Goal: Transaction & Acquisition: Purchase product/service

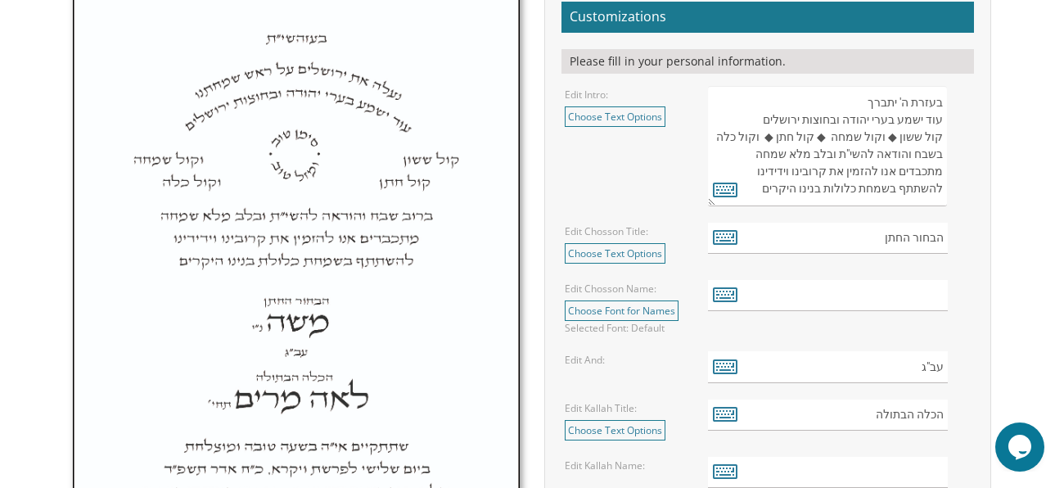
scroll to position [584, 0]
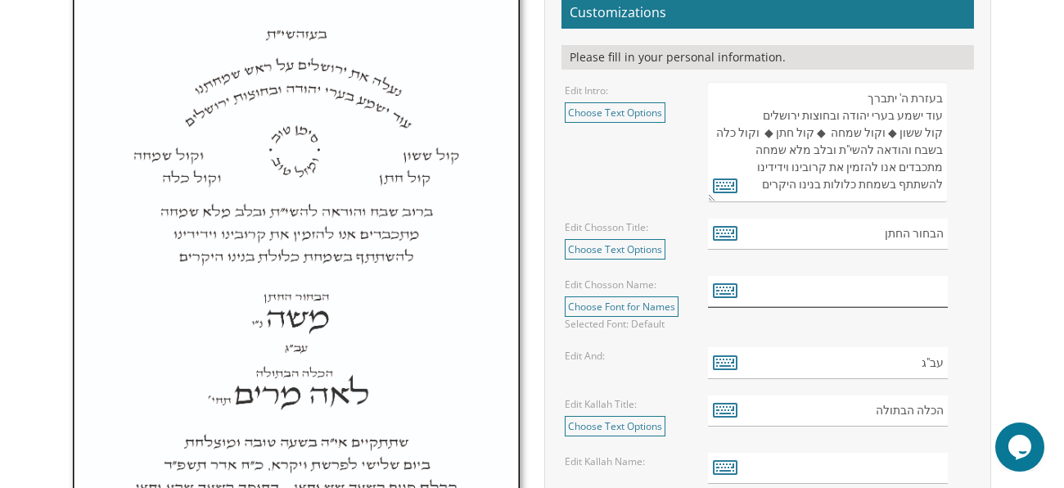
click at [887, 287] on input "text" at bounding box center [827, 292] width 239 height 32
type input "s"
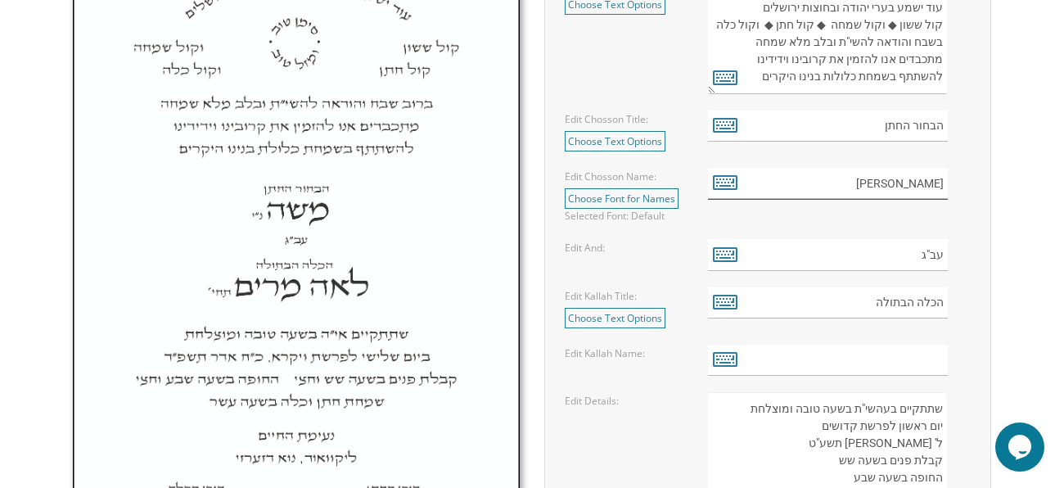
scroll to position [693, 0]
type input "דוד יאיר"
click at [869, 306] on input "הכלה הבתולה" at bounding box center [827, 302] width 239 height 32
type input "הכלה"
click at [910, 126] on input "הבחור החתן" at bounding box center [827, 126] width 239 height 32
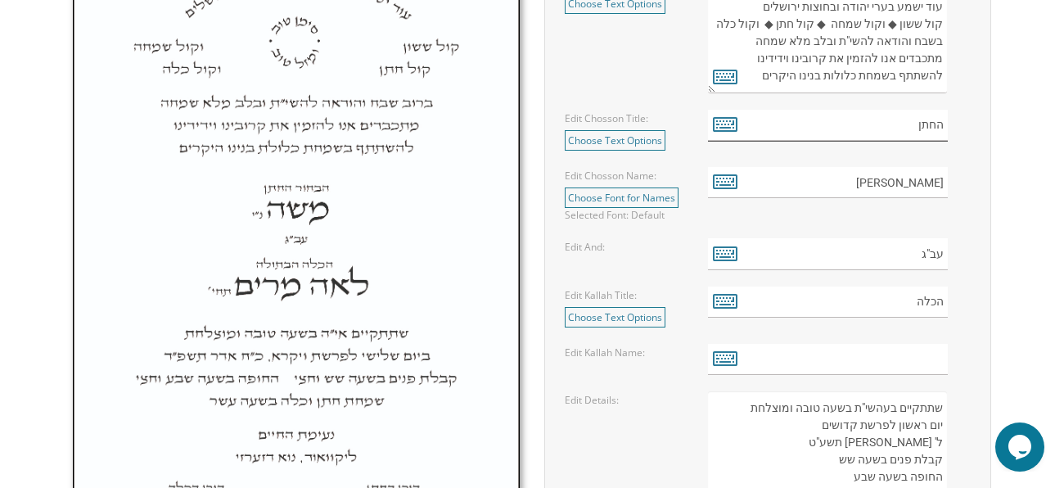
type input "החתן"
click at [809, 353] on input "text" at bounding box center [827, 360] width 239 height 32
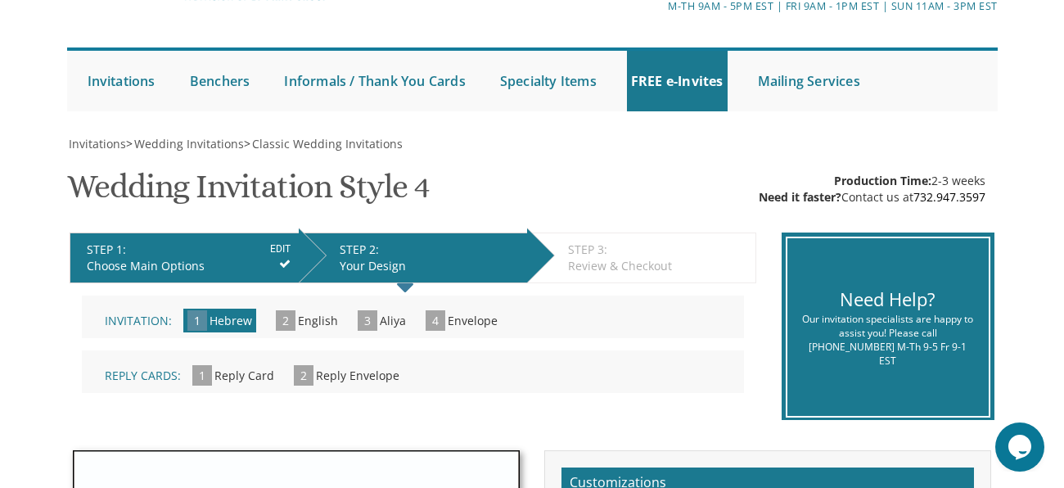
scroll to position [99, 0]
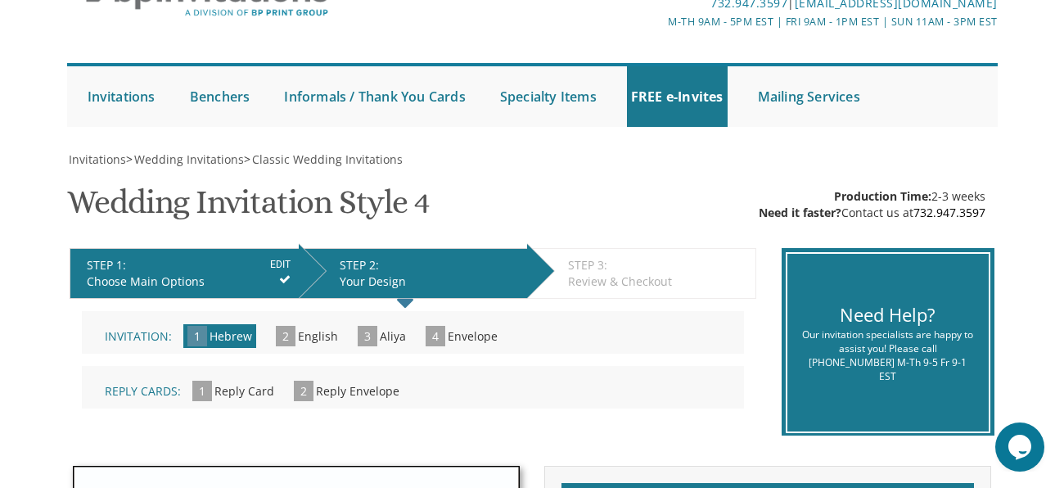
type input "צופיה"
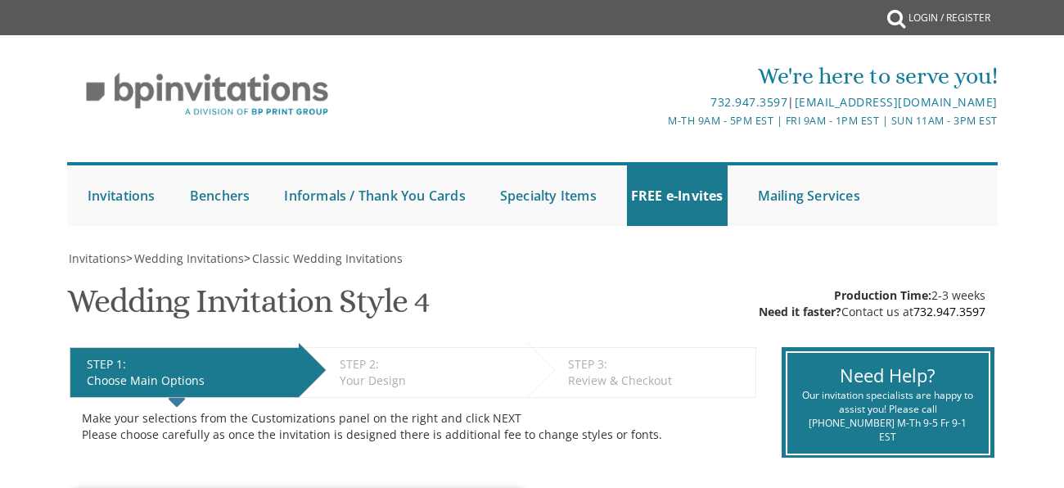
select select "200"
select select "Linen"
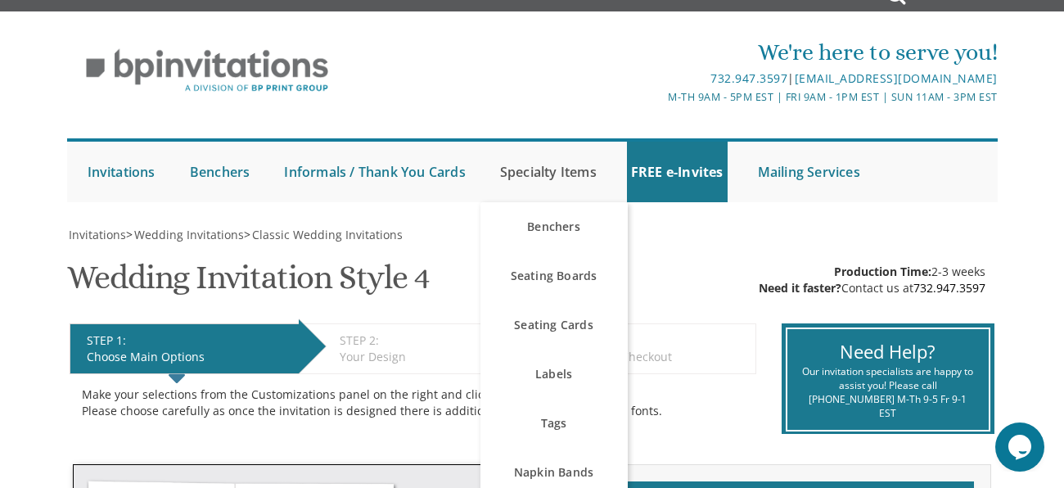
scroll to position [19, 0]
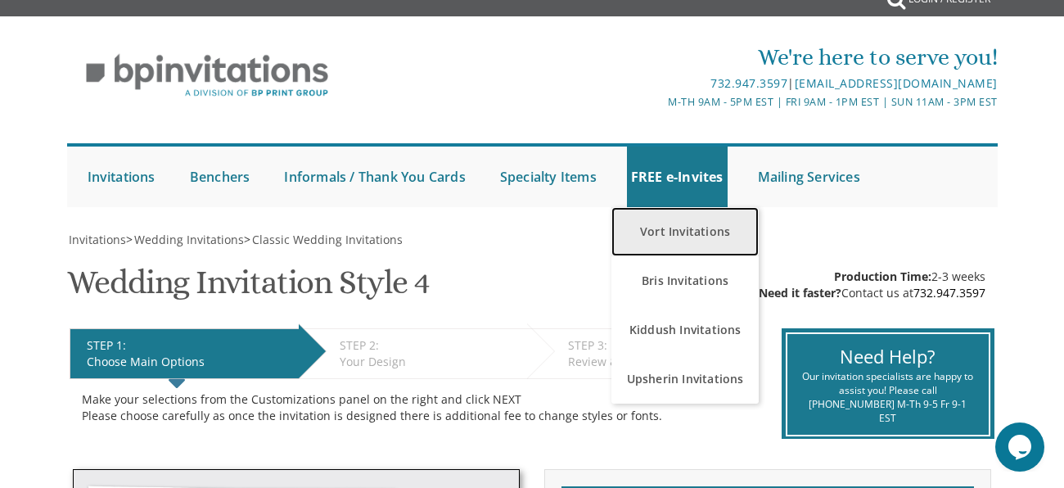
click at [691, 219] on link "Vort Invitations" at bounding box center [684, 231] width 147 height 49
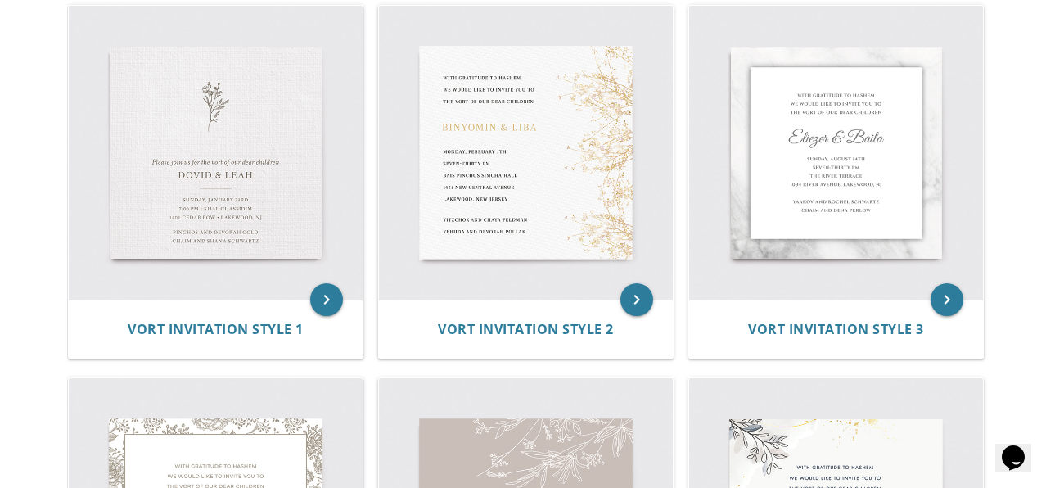
scroll to position [371, 0]
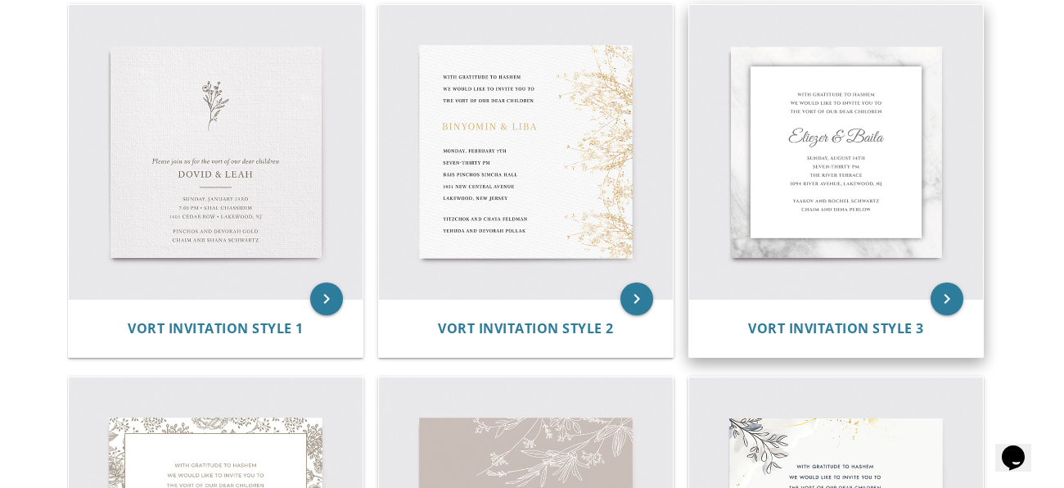
click at [777, 225] on img at bounding box center [836, 152] width 294 height 294
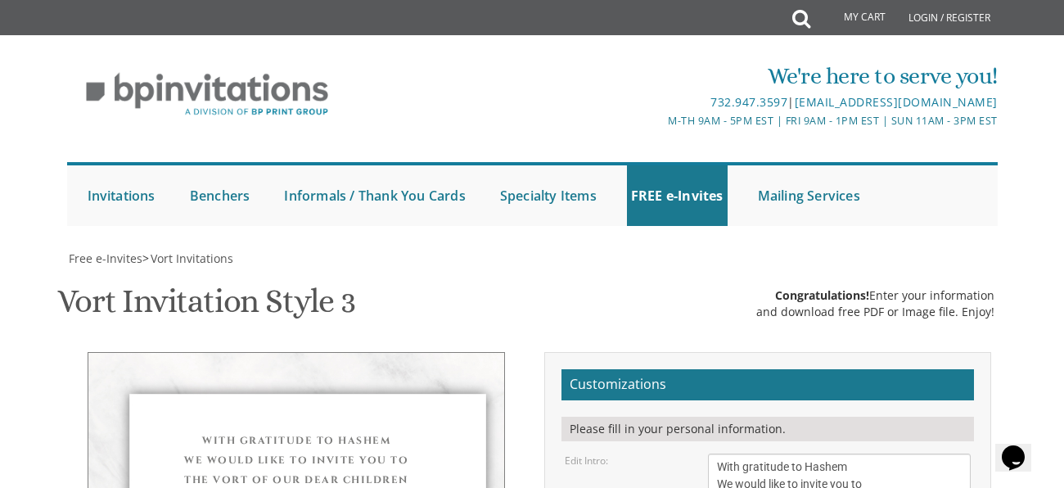
scroll to position [326, 0]
drag, startPoint x: 759, startPoint y: 178, endPoint x: 738, endPoint y: 182, distance: 21.5
click at [738, 453] on textarea "With gratitude to Hashem We would like to invite you to The vort of our dear ch…" at bounding box center [839, 483] width 263 height 61
type textarea "With gratitude to Hashem We would like to invite you to The wedding of our dear…"
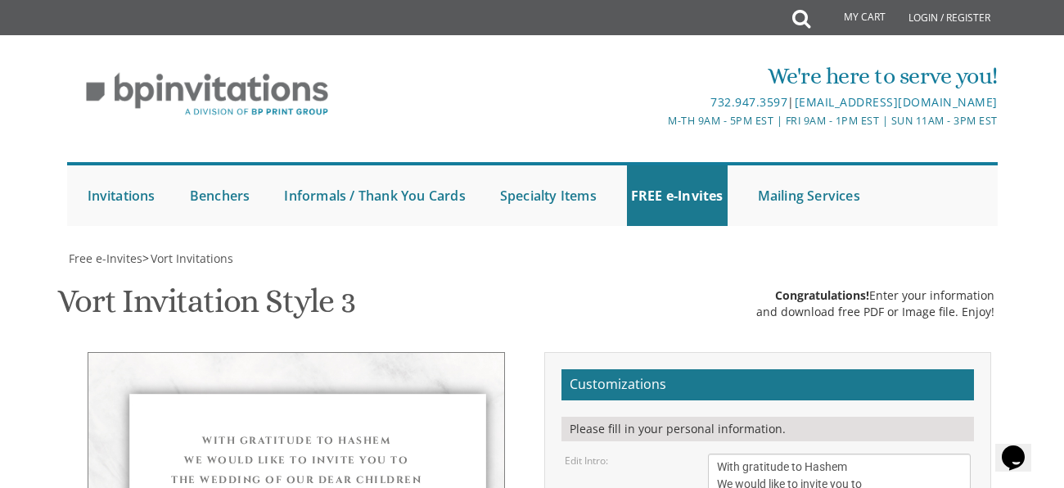
select select "50px"
drag, startPoint x: 797, startPoint y: 259, endPoint x: 682, endPoint y: 264, distance: 114.6
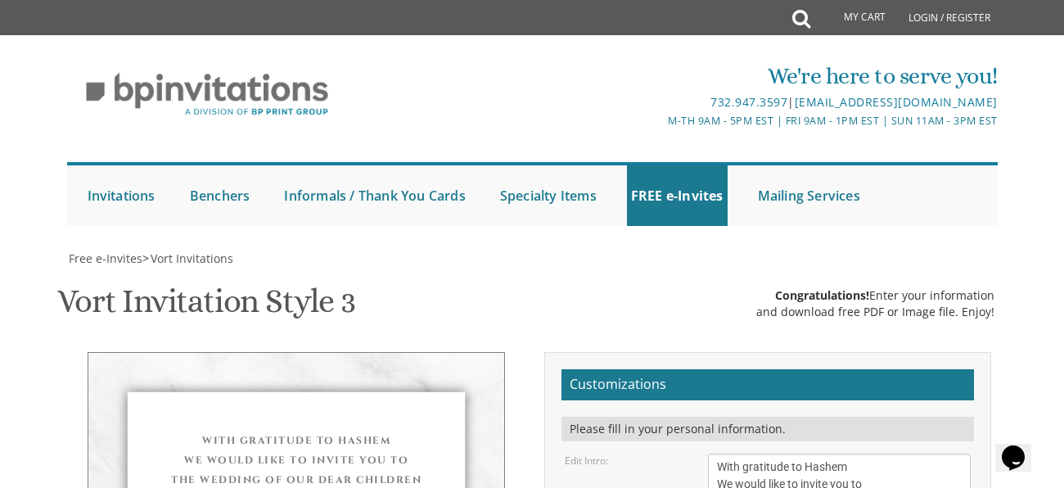
type textarea "[PERSON_NAME] and צופיה"
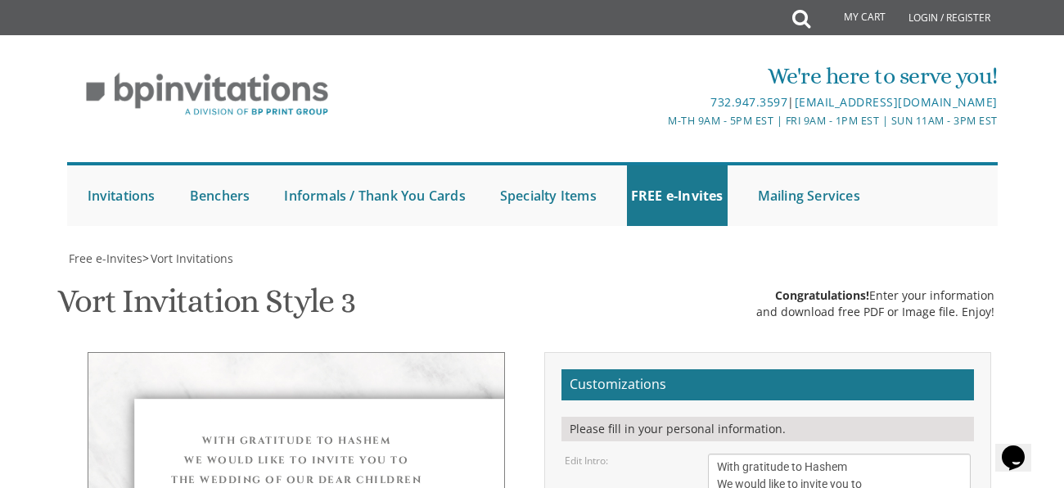
scroll to position [71, 0]
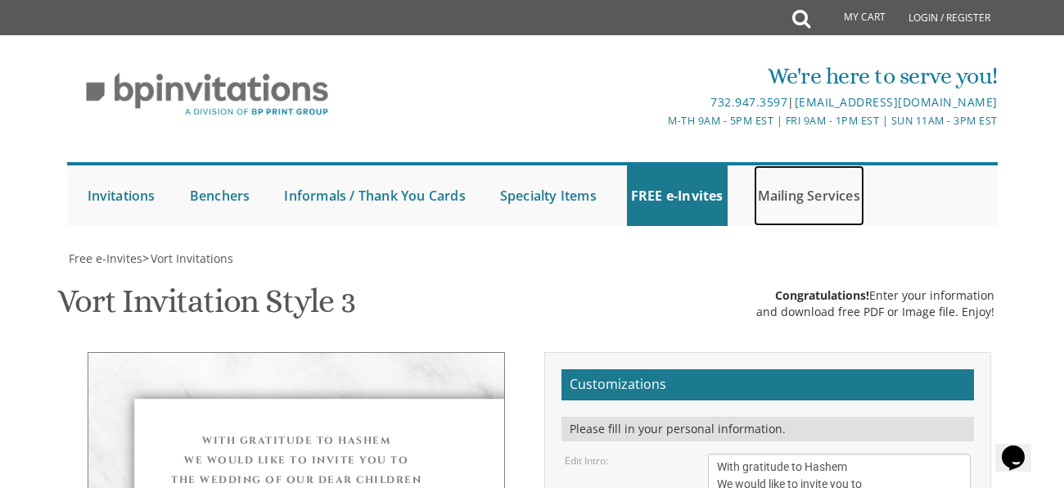
click at [799, 165] on link "Mailing Services" at bounding box center [809, 195] width 110 height 61
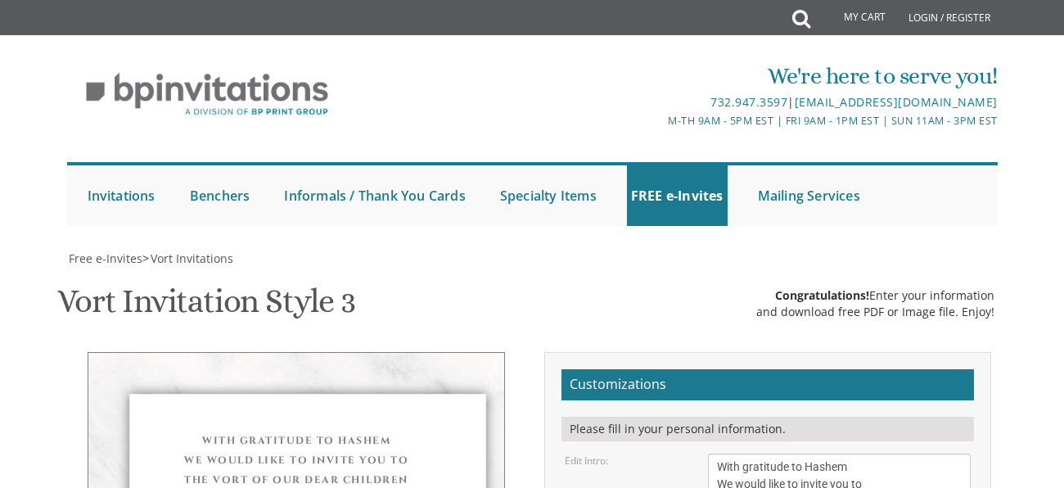
select select "50px"
